Goal: Communication & Community: Answer question/provide support

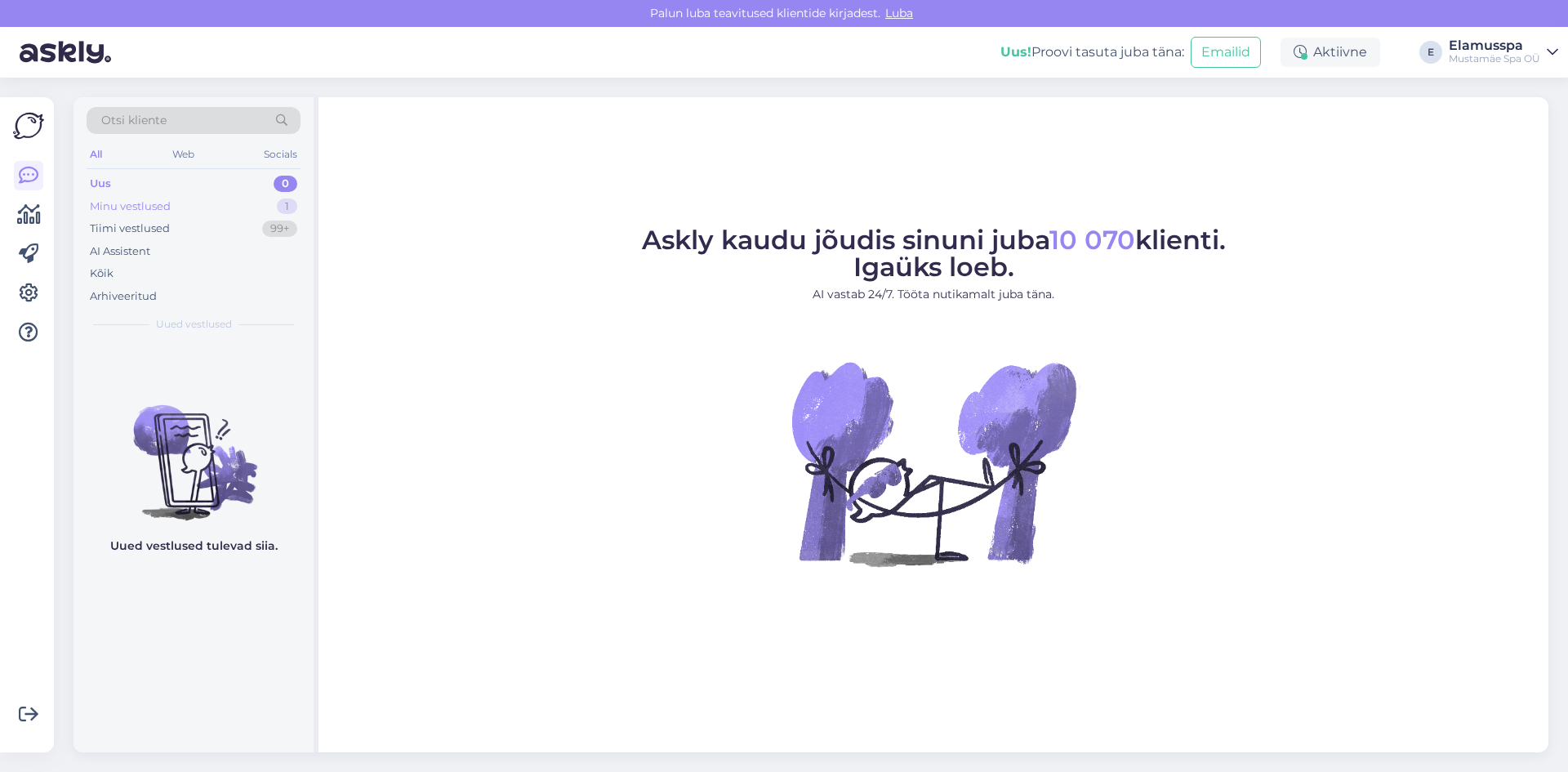
click at [267, 205] on div "Minu vestlused 1" at bounding box center [194, 206] width 214 height 23
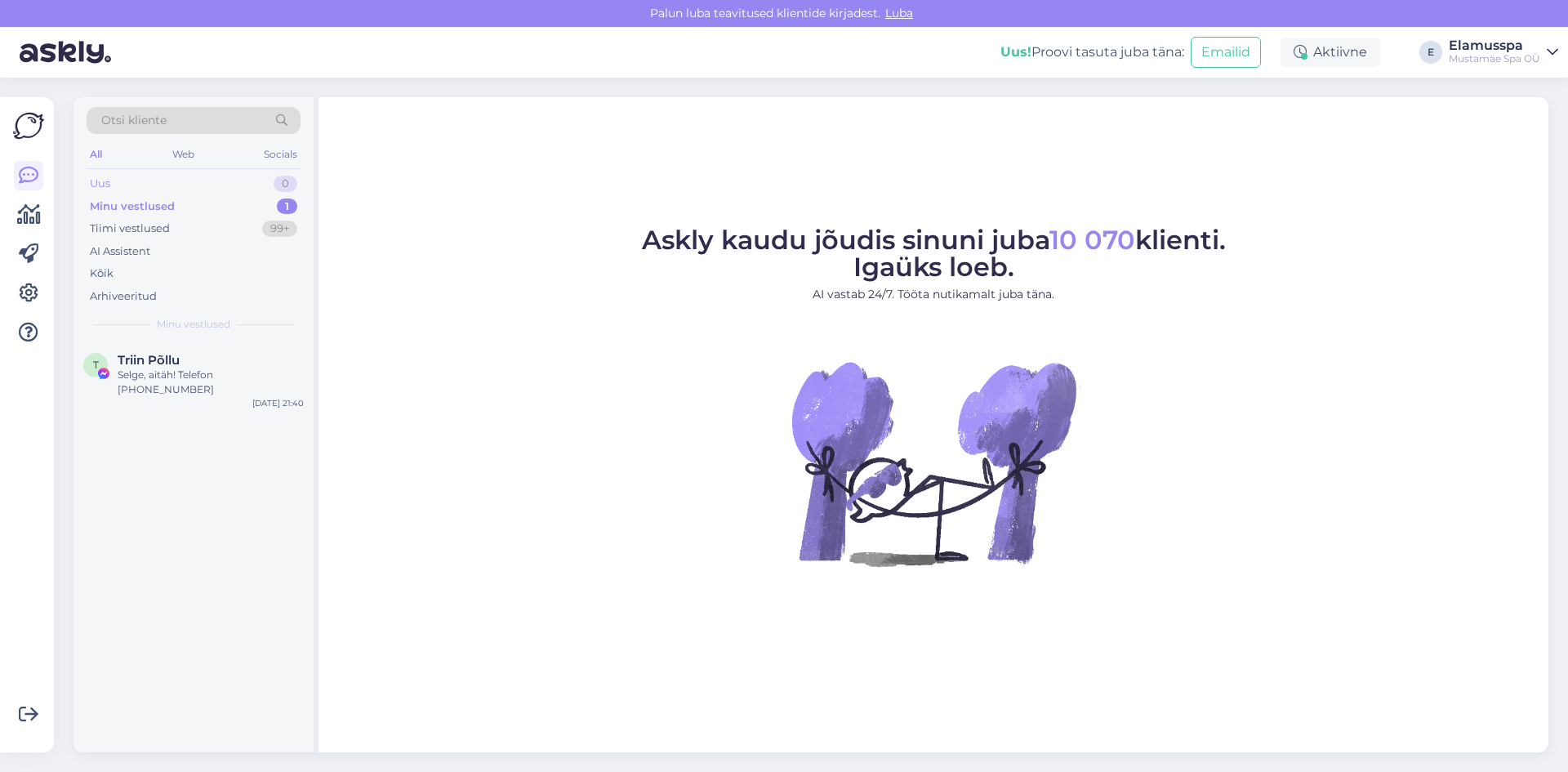
click at [175, 189] on div "Uus 0" at bounding box center [194, 184] width 214 height 23
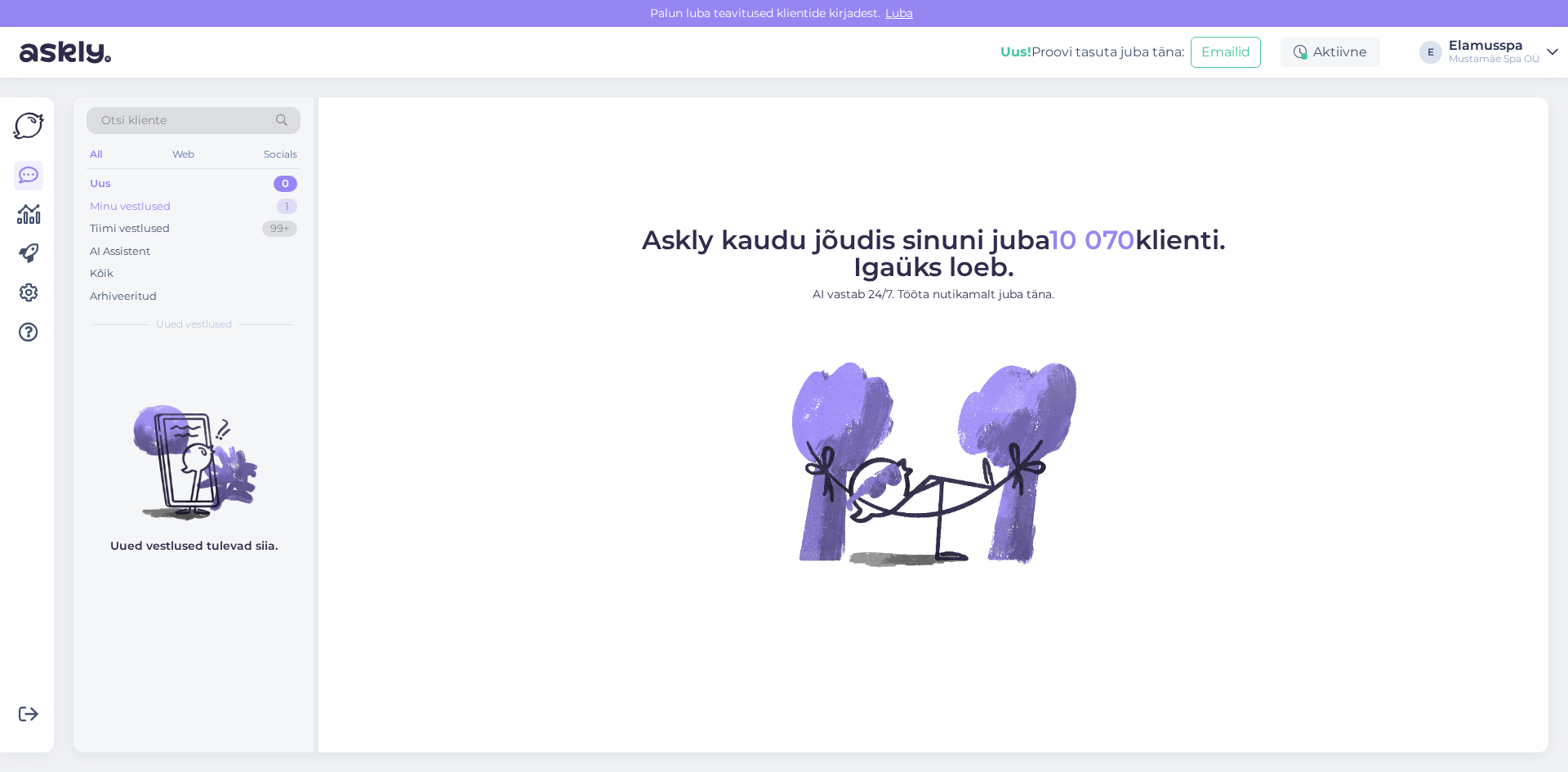
click at [228, 199] on div "Minu vestlused 1" at bounding box center [194, 206] width 214 height 23
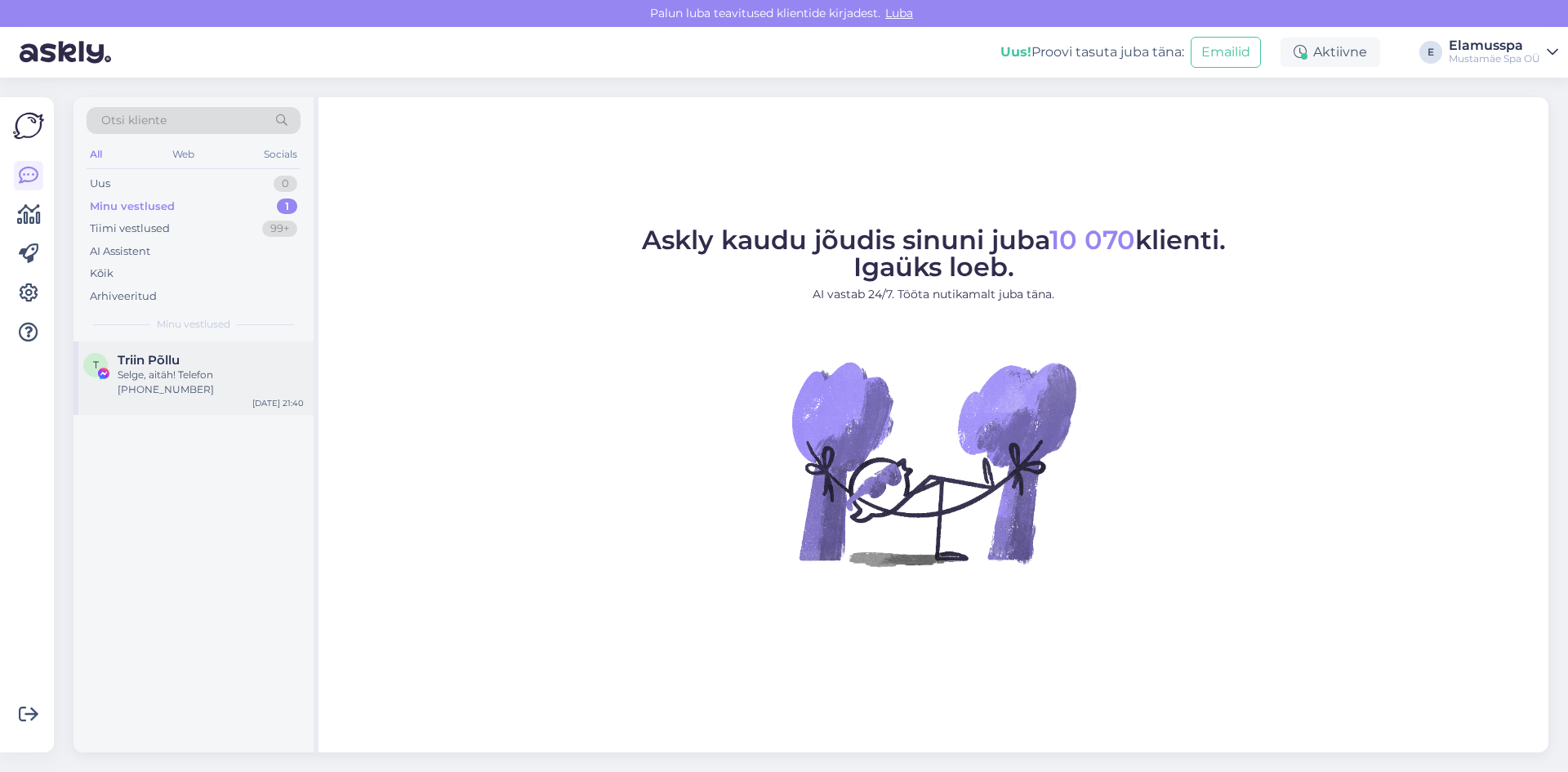
click at [219, 373] on div "Selge, aitäh! Telefon [PHONE_NUMBER]" at bounding box center [211, 382] width 186 height 29
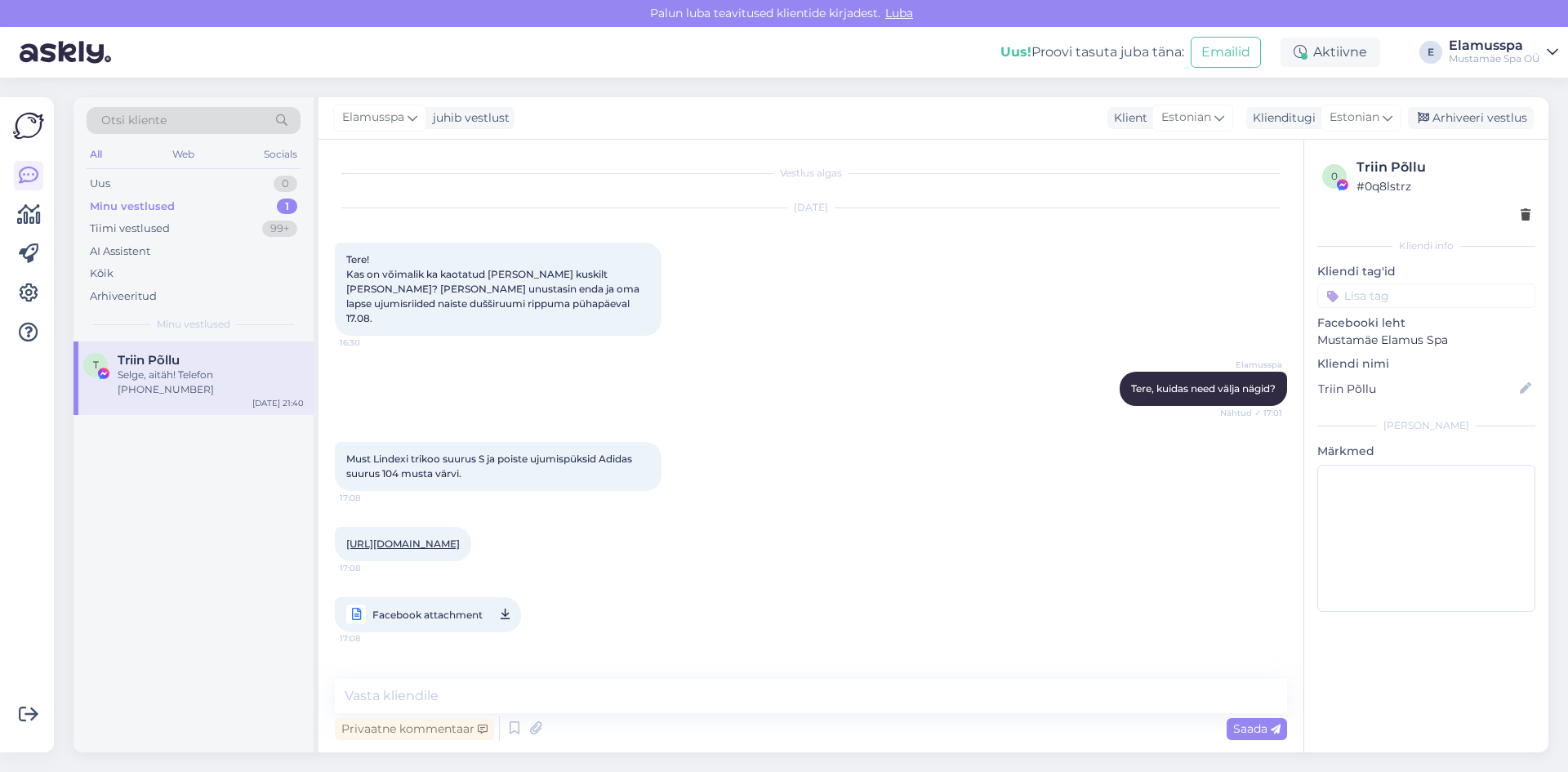
scroll to position [244, 0]
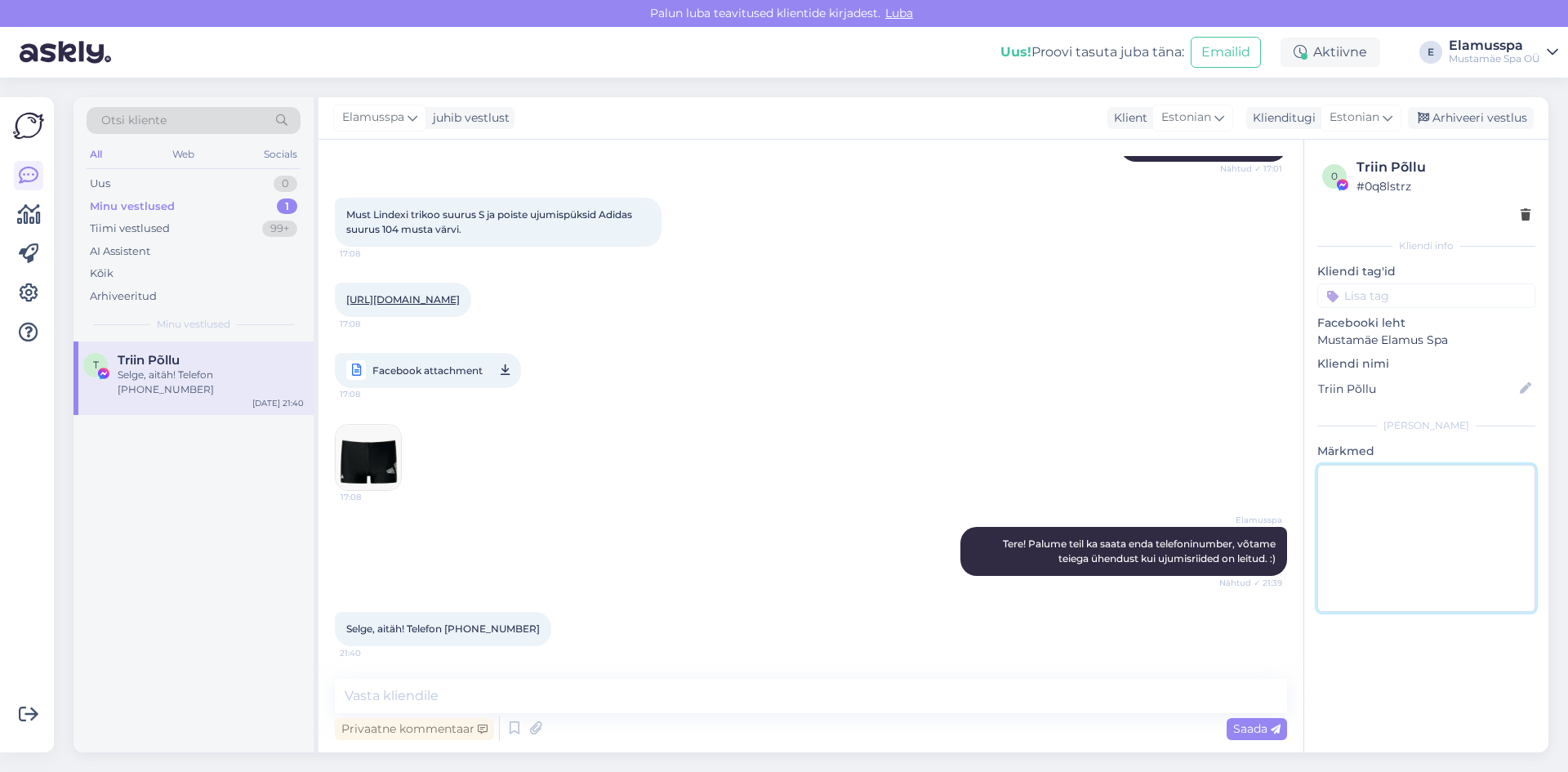
click at [1430, 532] on textarea at bounding box center [1426, 538] width 218 height 147
click at [1433, 299] on input at bounding box center [1426, 295] width 218 height 25
type input "kadunud"
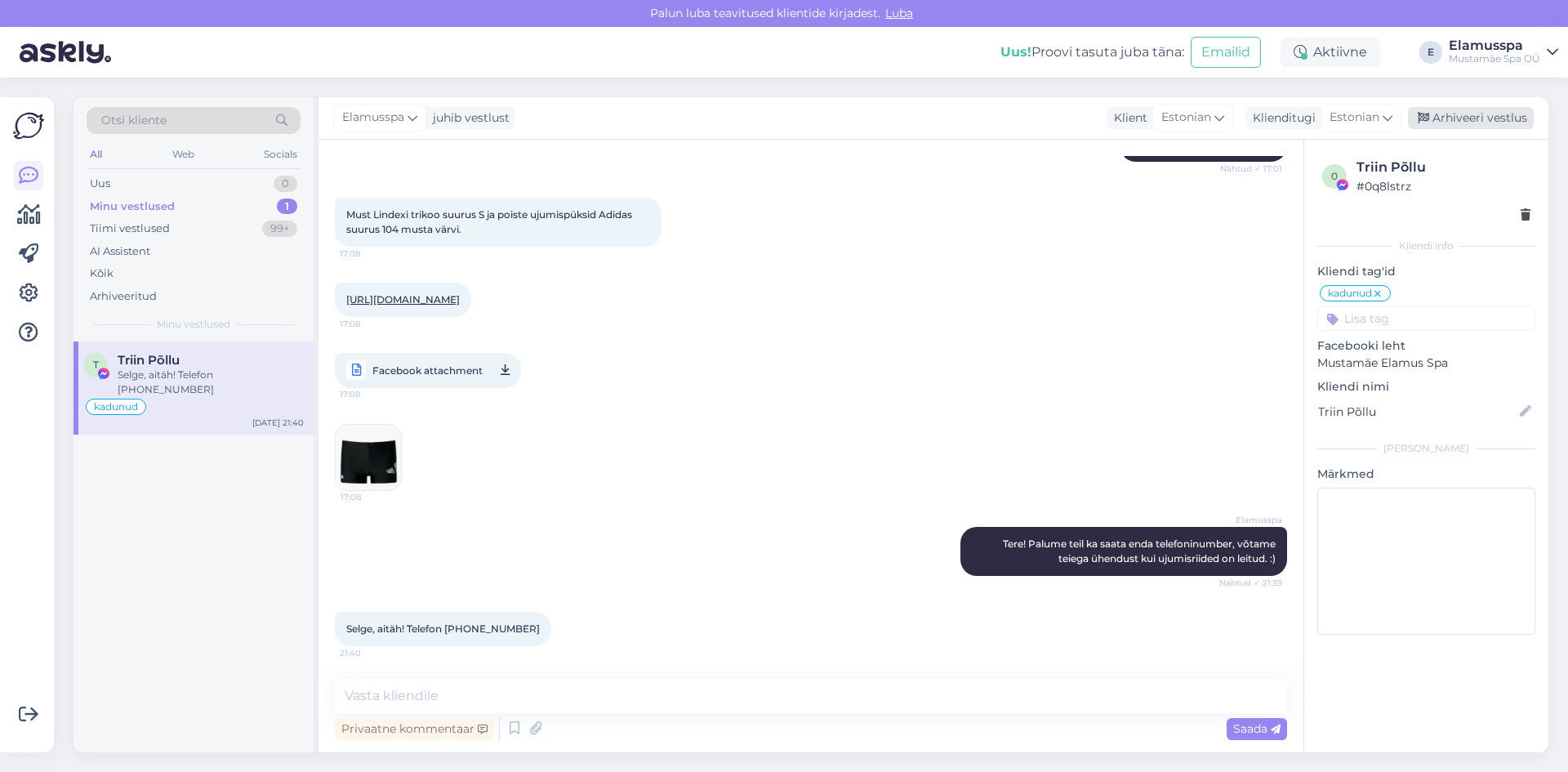
click at [1441, 115] on div "Arhiveeri vestlus" at bounding box center [1471, 118] width 126 height 22
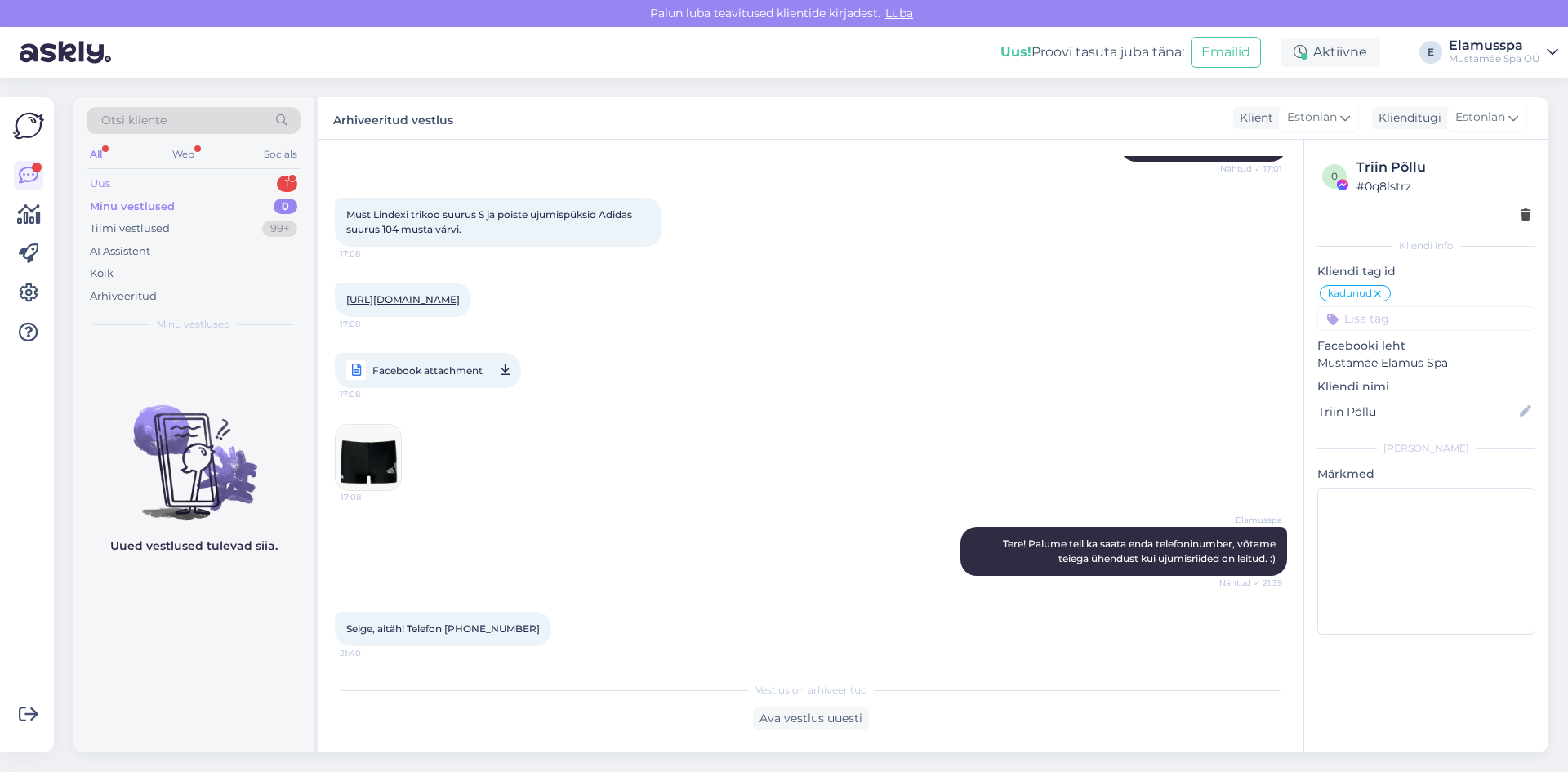
click at [217, 191] on div "Uus 1" at bounding box center [194, 184] width 214 height 23
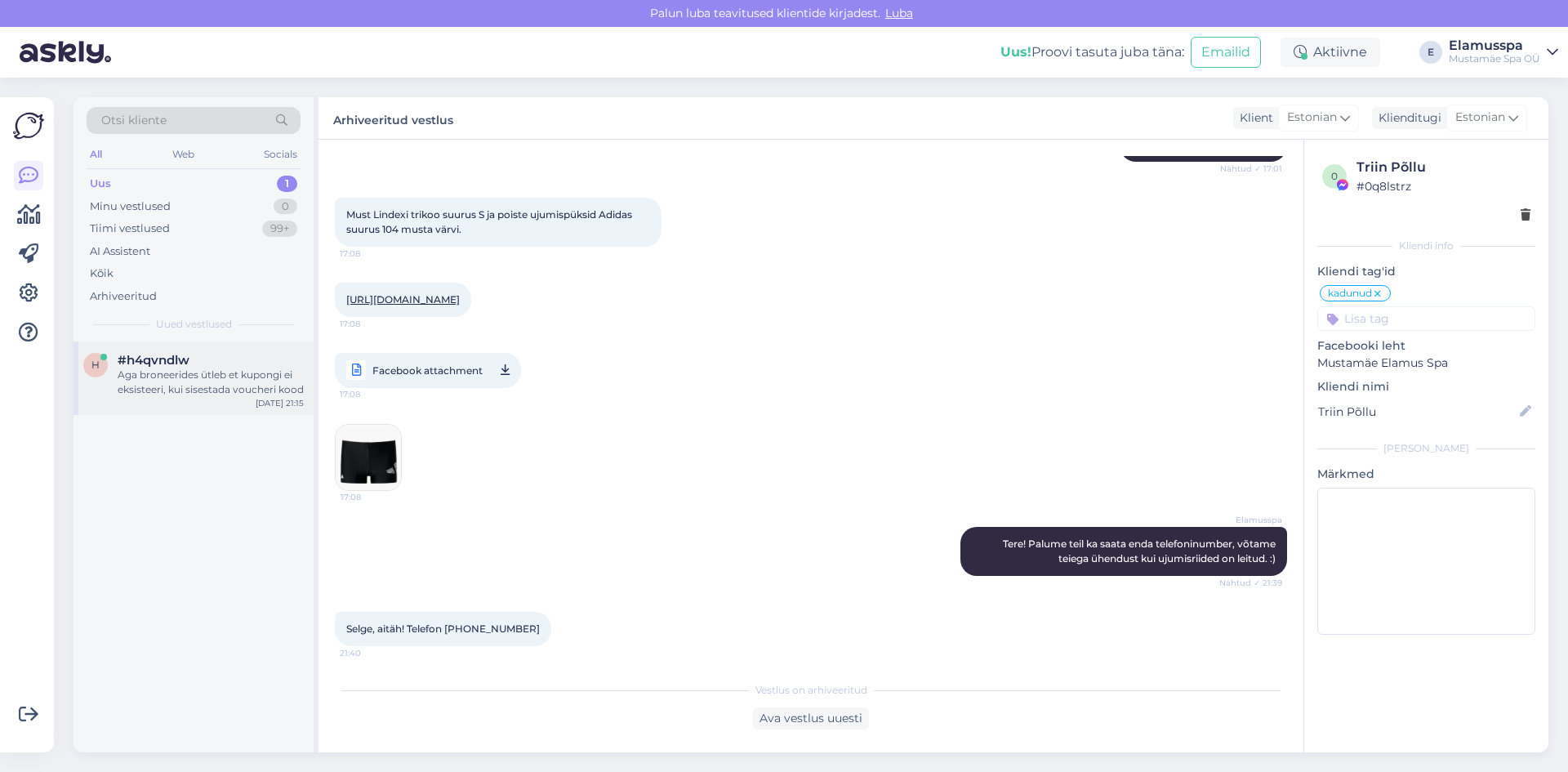
click at [176, 369] on div "Aga broneerides ütleb et kupongi ei eksisteeri, kui sisestada voucheri kood" at bounding box center [211, 382] width 186 height 29
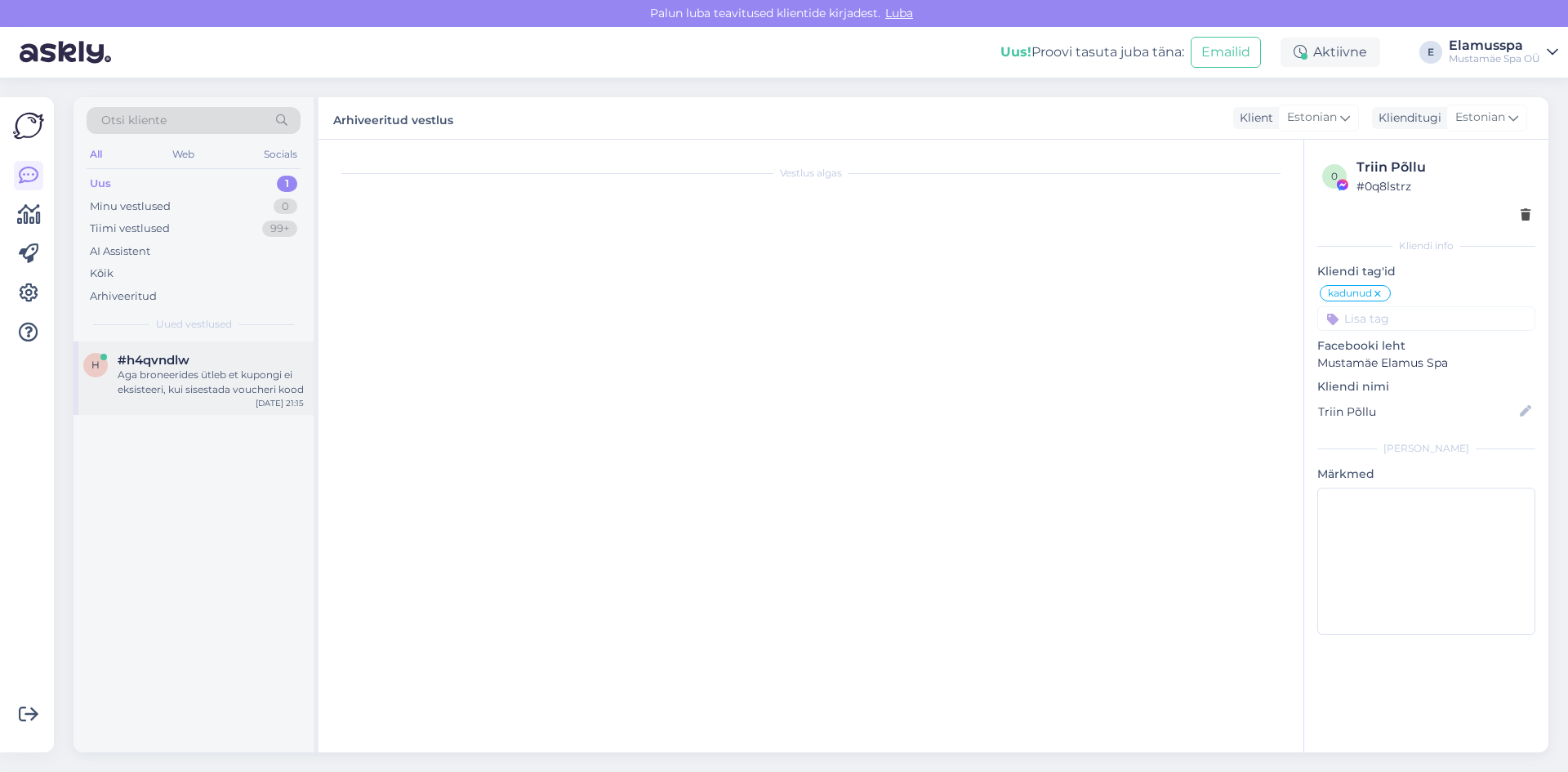
scroll to position [0, 0]
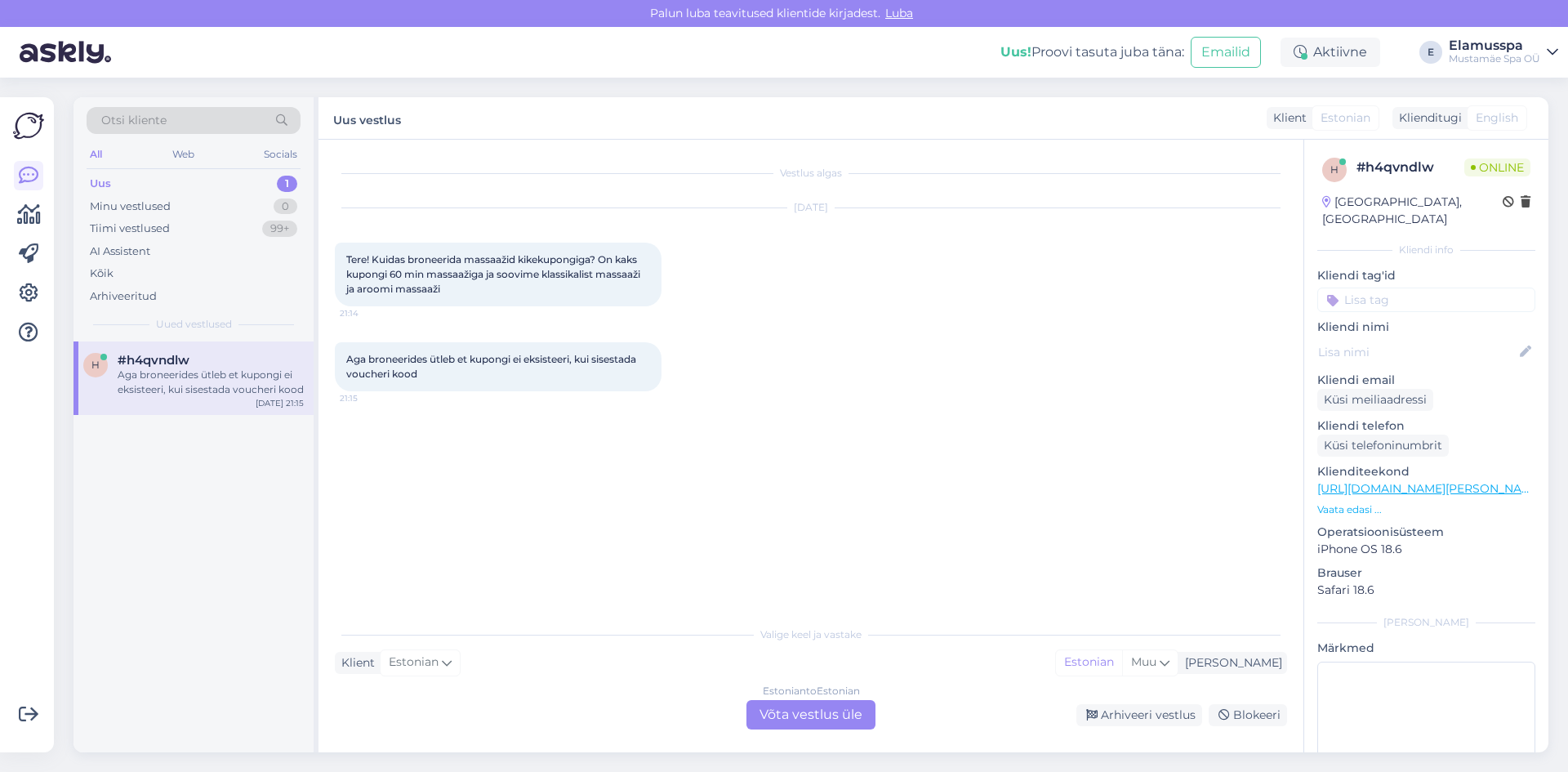
click at [830, 695] on div "Estonian to Estonian" at bounding box center [811, 691] width 97 height 15
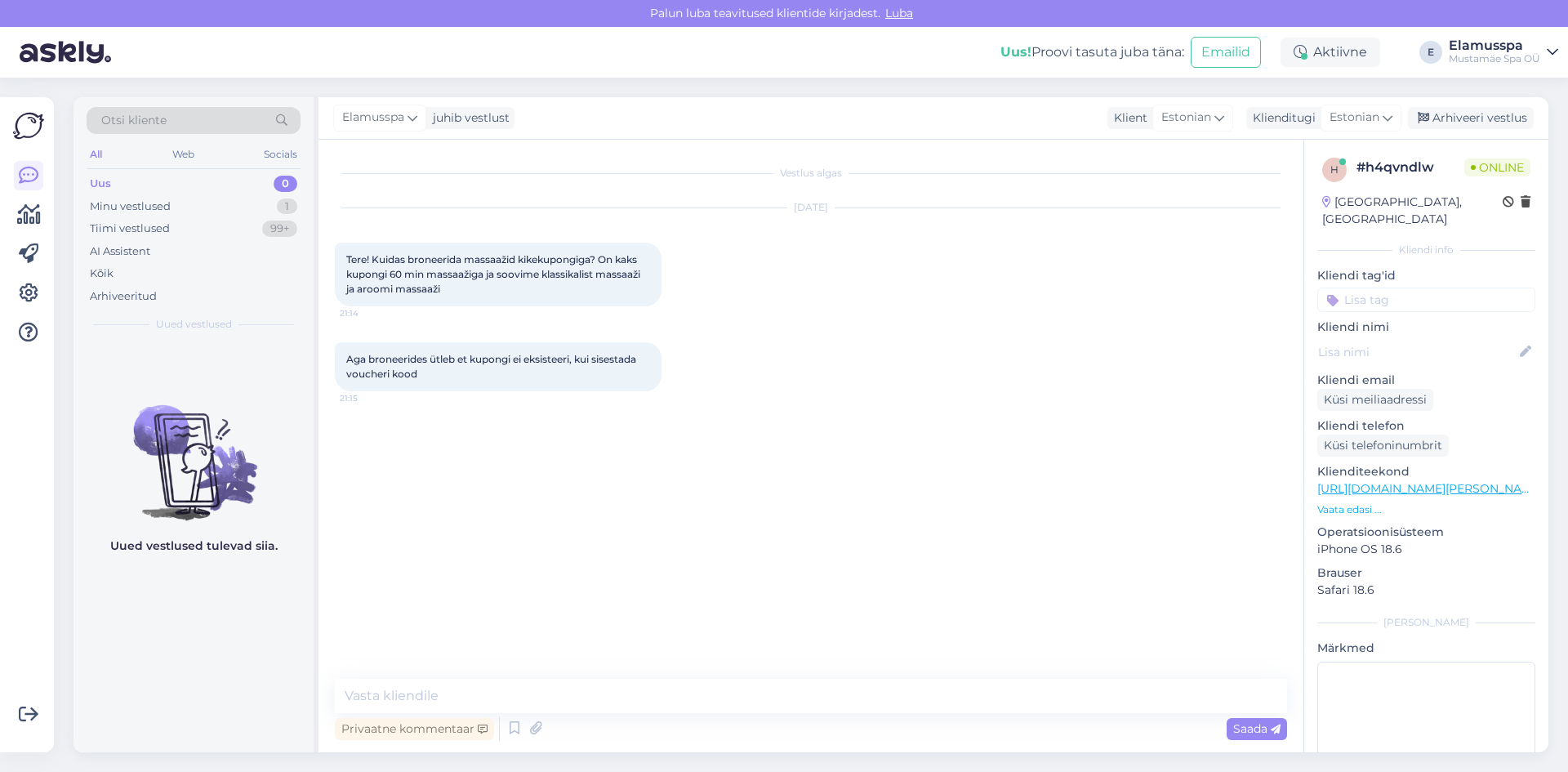
click at [752, 723] on div "Privaatne kommentaar Saada" at bounding box center [810, 728] width 952 height 31
click at [753, 711] on textarea at bounding box center [810, 696] width 952 height 35
type textarea "t"
click at [799, 698] on textarea "Tere! Palun täpsustage, mis päevaks [PERSON_NAME] nimele on broneering?" at bounding box center [810, 696] width 952 height 35
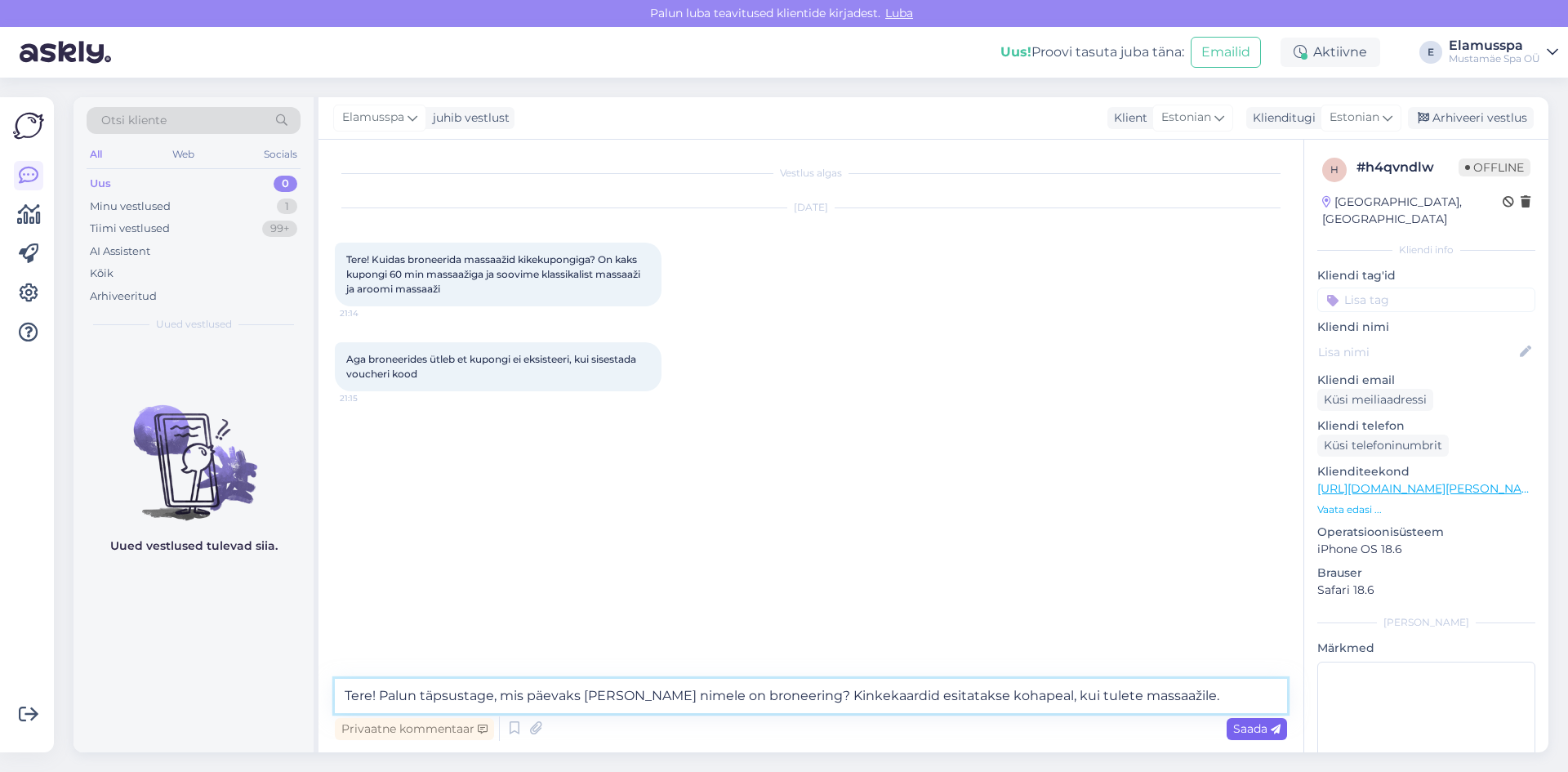
type textarea "Tere! Palun täpsustage, mis päevaks [PERSON_NAME] nimele on broneering? Kinkeka…"
click at [1277, 736] on div "Saada" at bounding box center [1256, 729] width 60 height 22
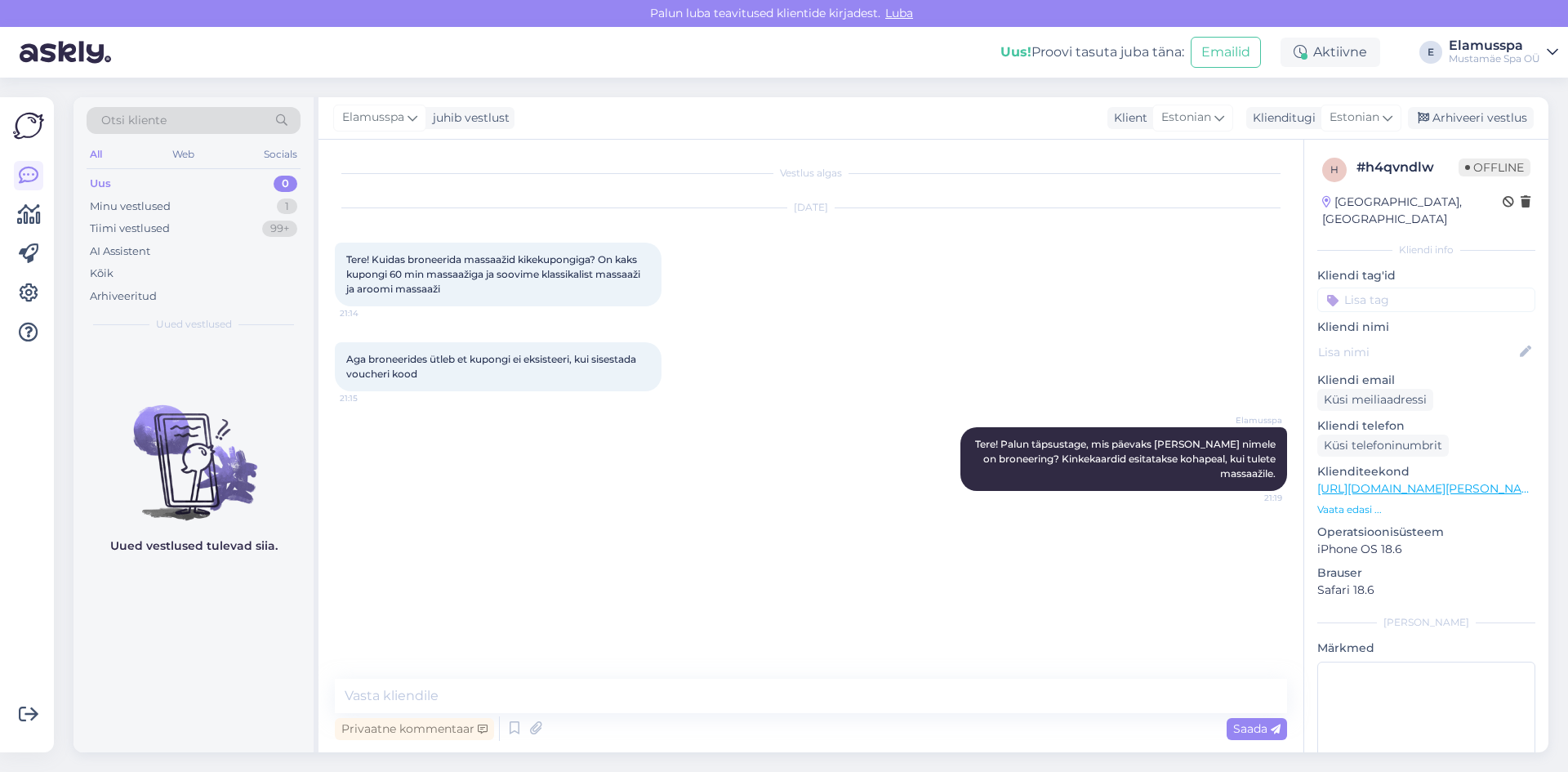
click at [420, 264] on span "Tere! Kuidas broneerida massaažid kikekupongiga? On kaks kupongi 60 min massaaž…" at bounding box center [494, 274] width 296 height 42
